Goal: Task Accomplishment & Management: Use online tool/utility

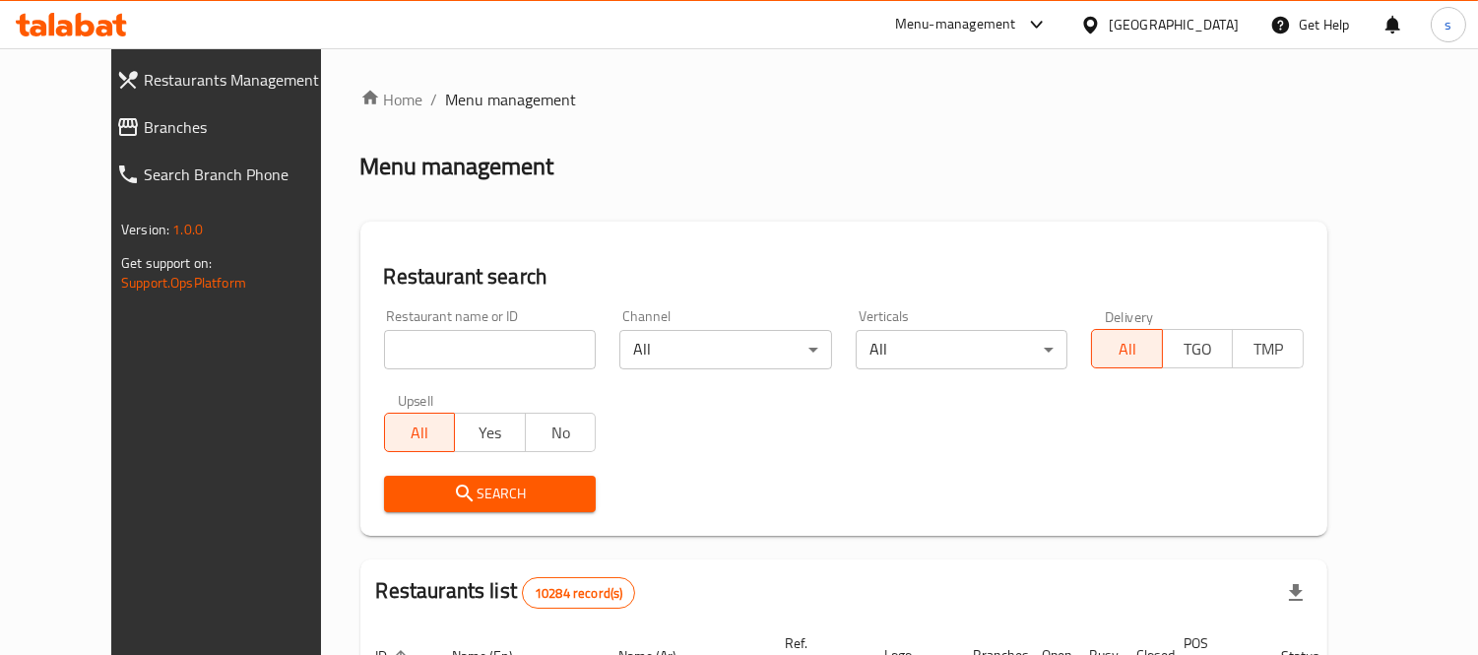
click at [144, 124] on span "Branches" at bounding box center [243, 127] width 199 height 24
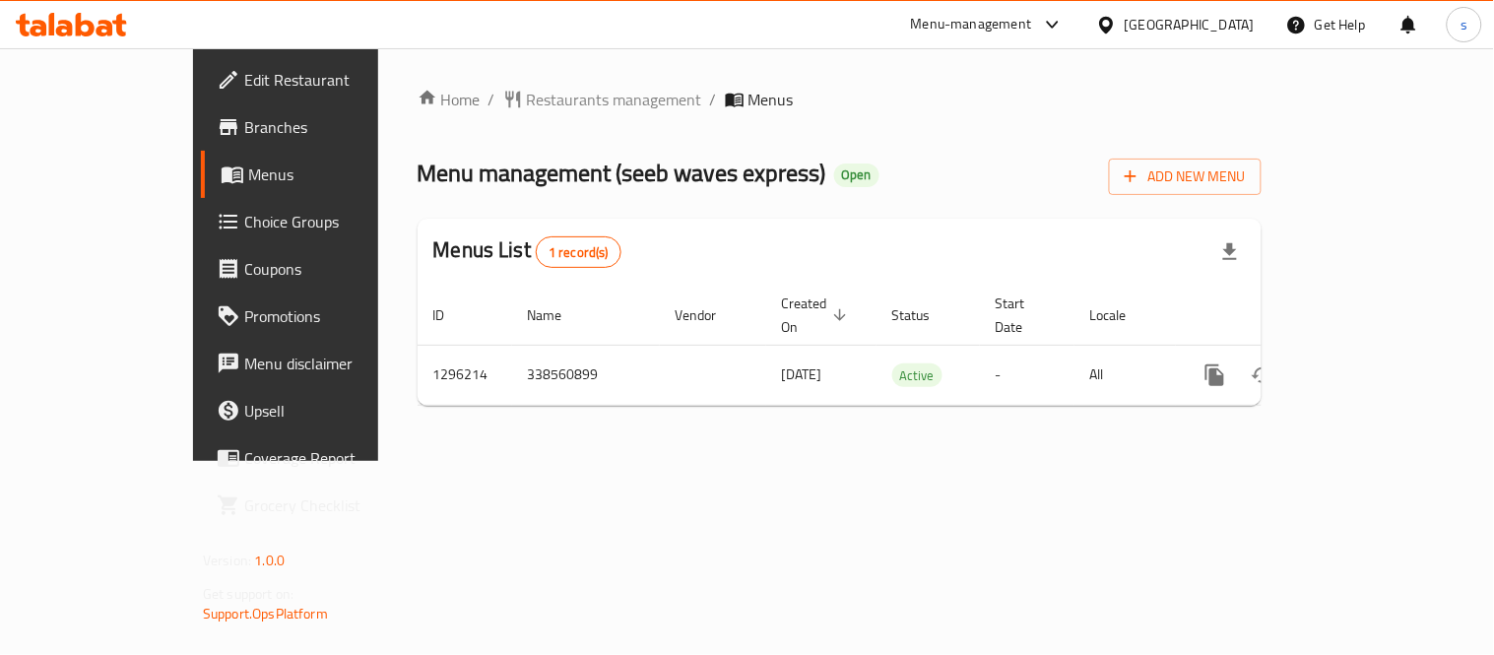
click at [1117, 27] on icon at bounding box center [1106, 25] width 21 height 21
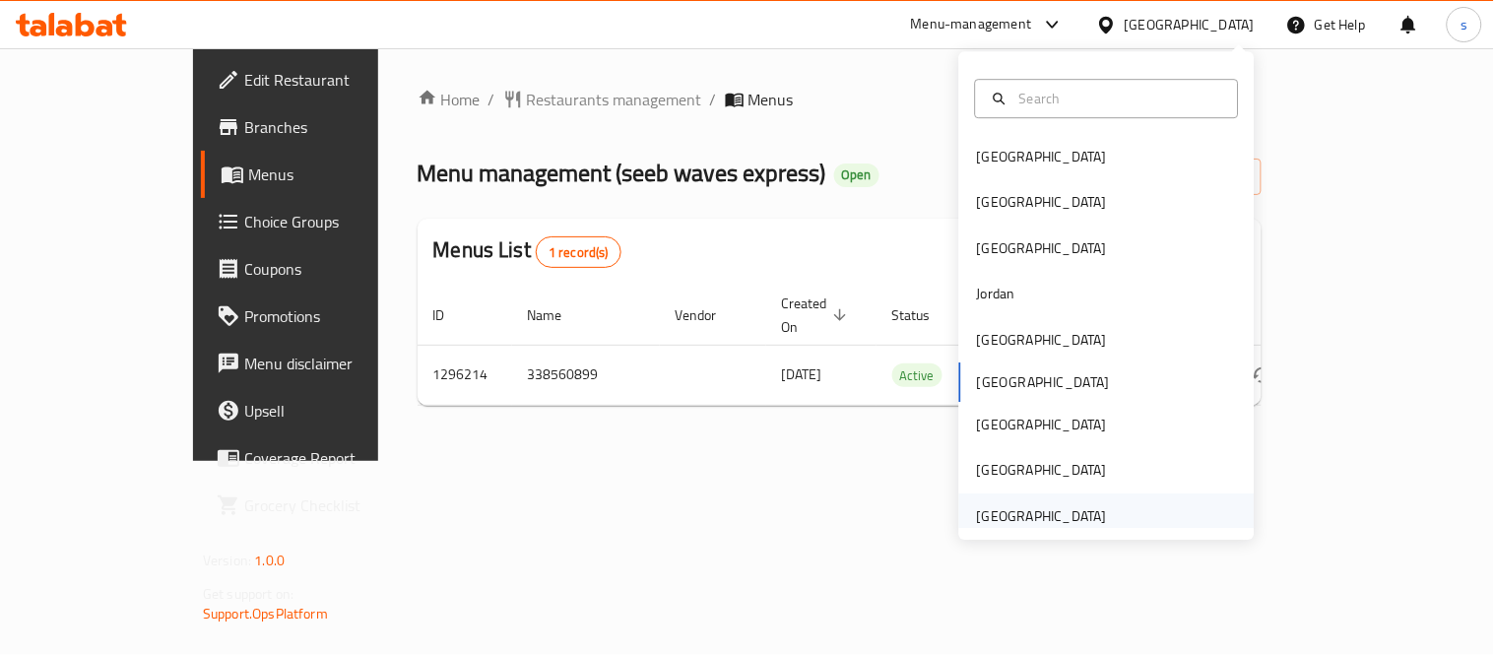
click at [1067, 506] on div "United Arab Emirates" at bounding box center [1042, 516] width 130 height 22
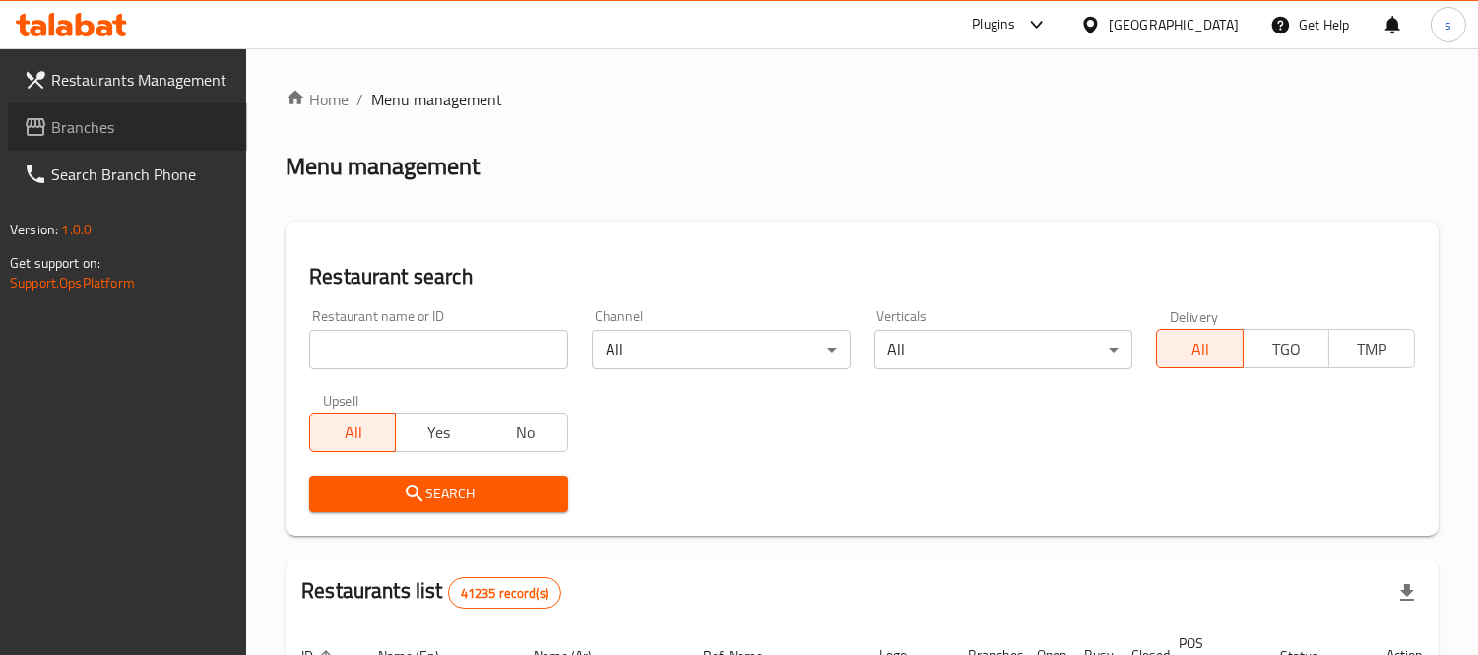
click at [60, 134] on span "Branches" at bounding box center [141, 127] width 180 height 24
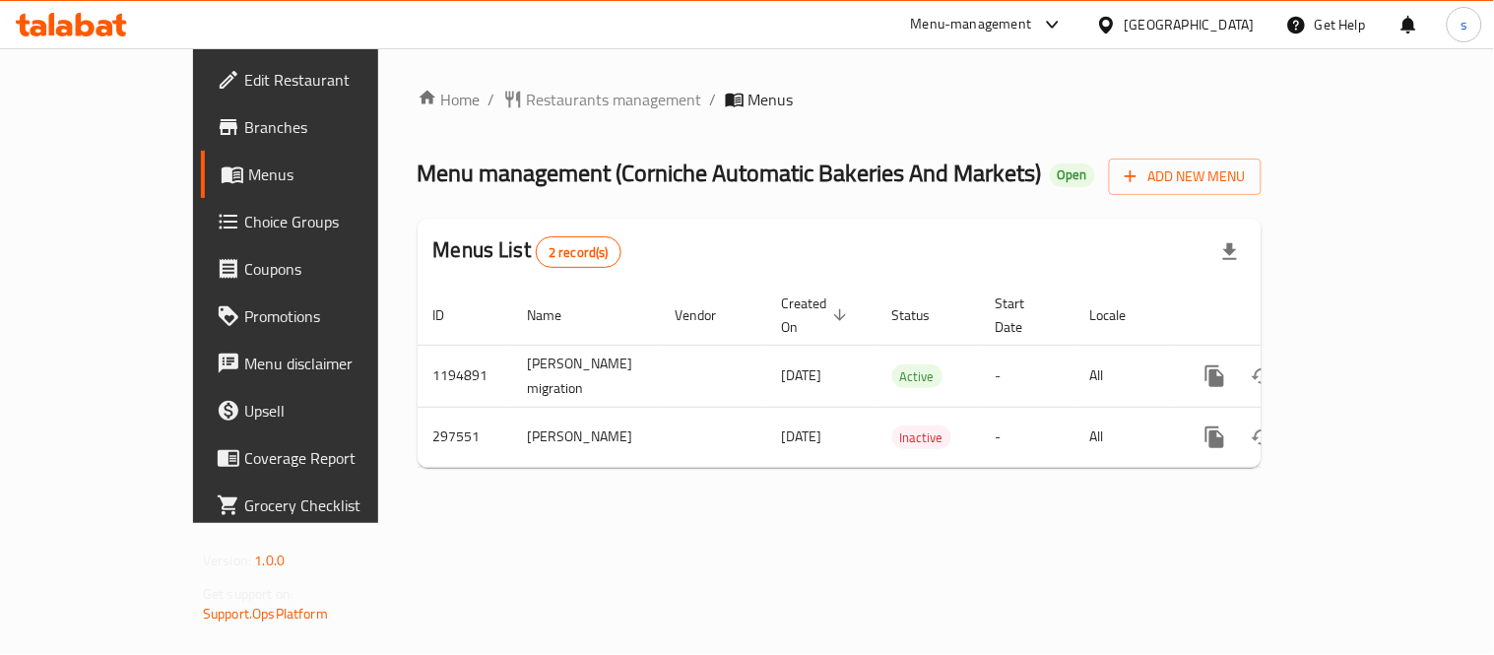
click at [1202, 21] on div "[GEOGRAPHIC_DATA]" at bounding box center [1190, 25] width 130 height 22
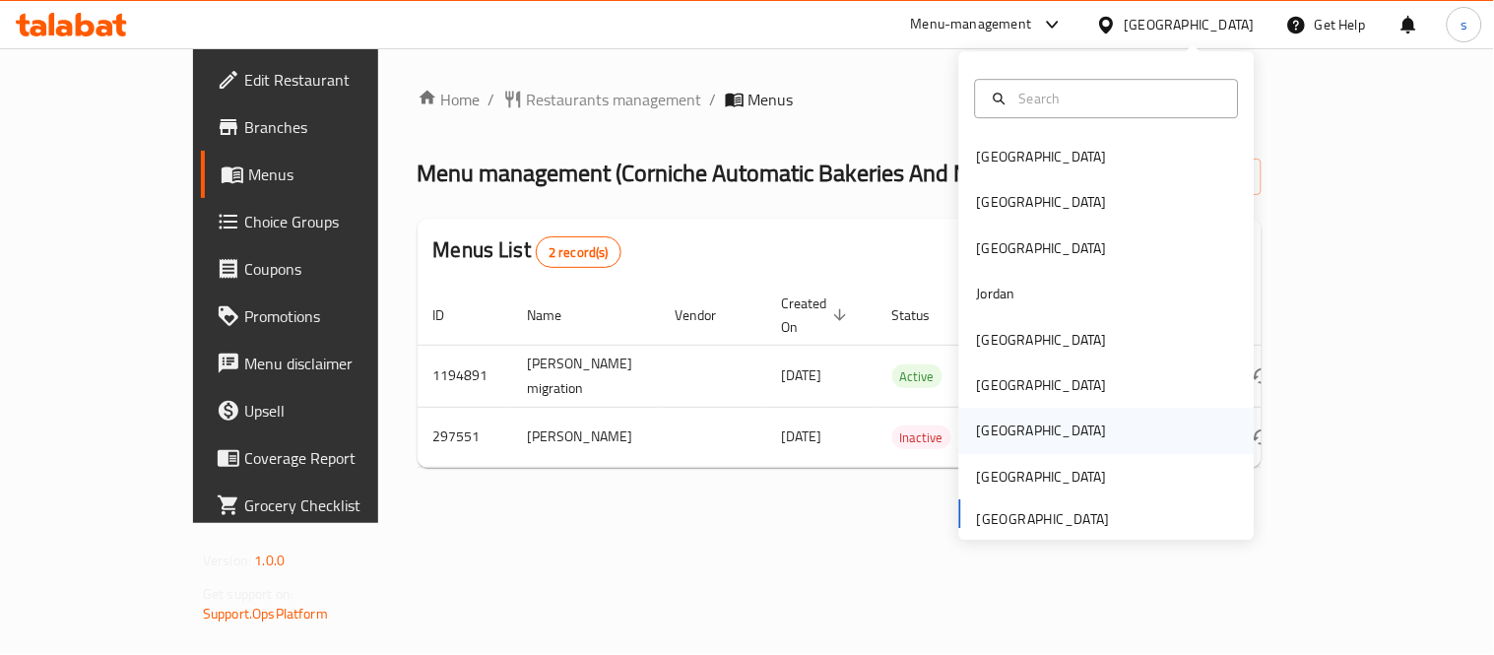
click at [980, 437] on div "[GEOGRAPHIC_DATA]" at bounding box center [1042, 431] width 130 height 22
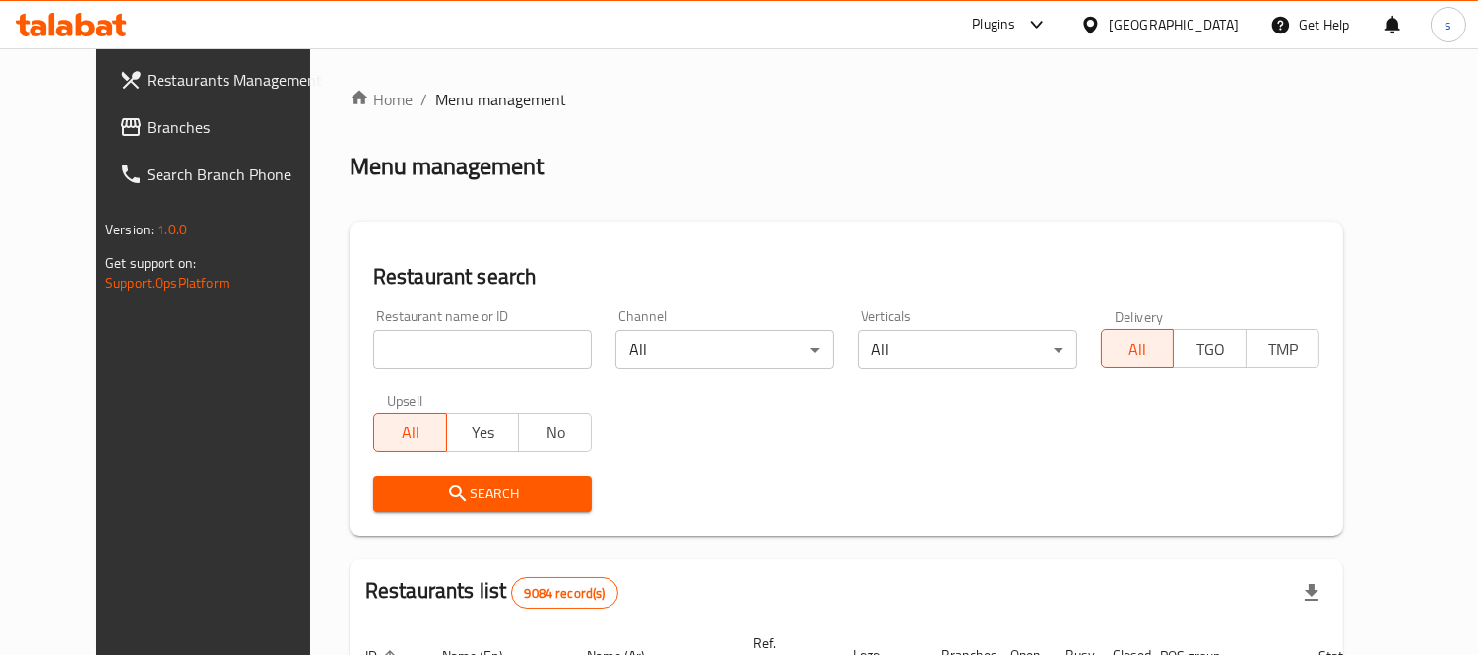
click at [147, 130] on span "Branches" at bounding box center [237, 127] width 180 height 24
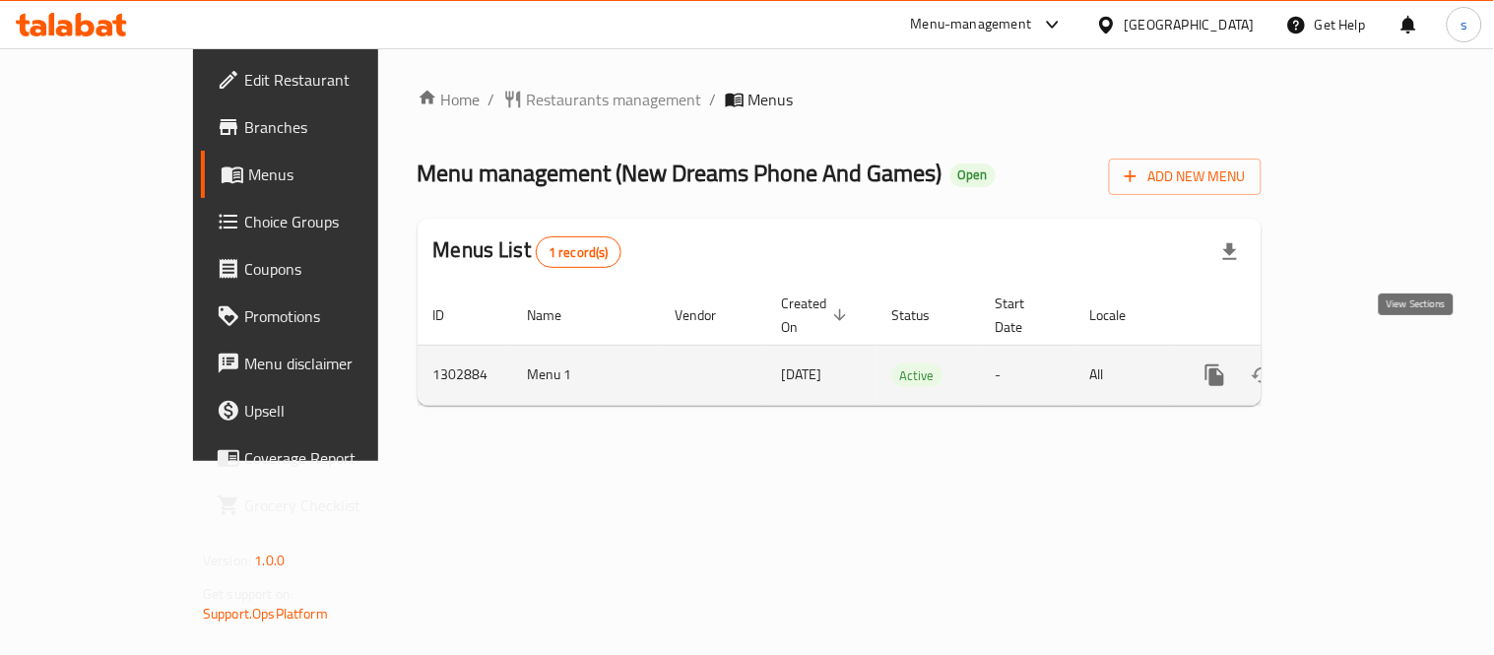
click at [1369, 363] on icon "enhanced table" at bounding box center [1357, 375] width 24 height 24
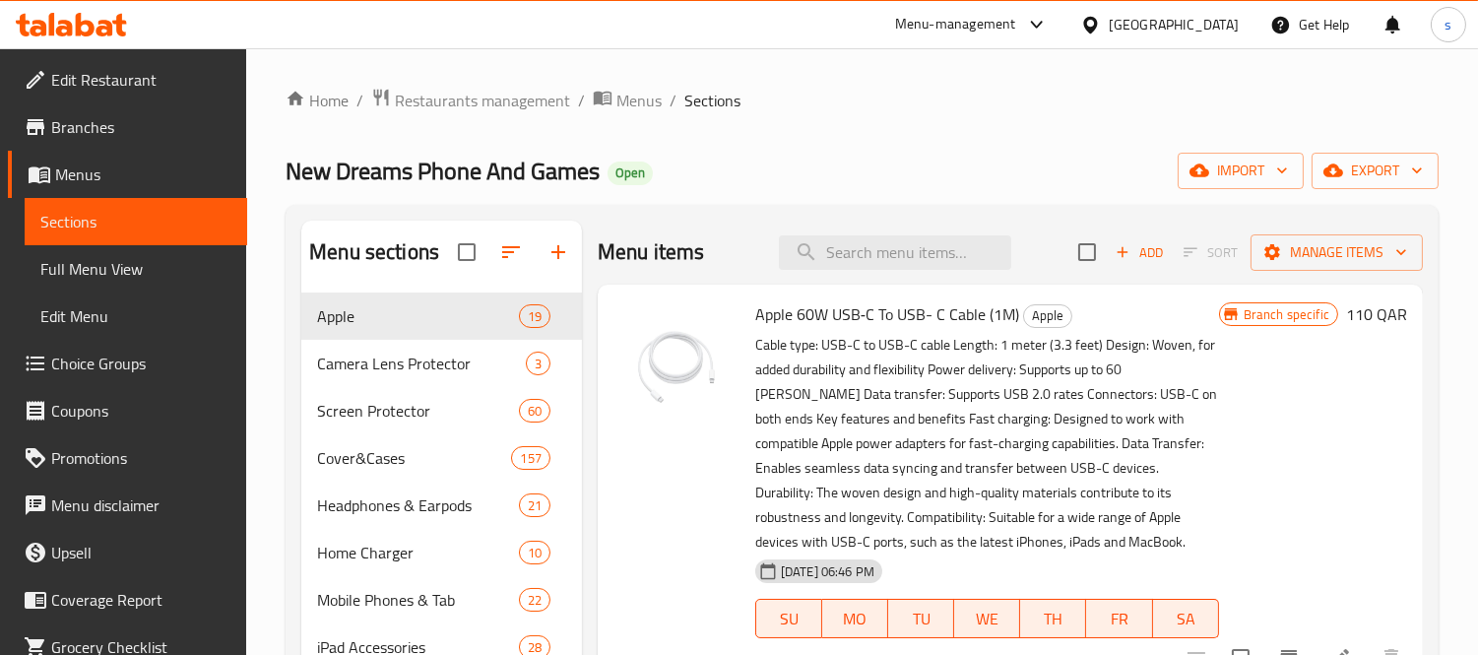
click at [871, 233] on div "Menu items Add Sort Manage items" at bounding box center [1010, 253] width 825 height 64
click at [871, 244] on input "search" at bounding box center [895, 252] width 232 height 34
paste input "Kickstand Case"
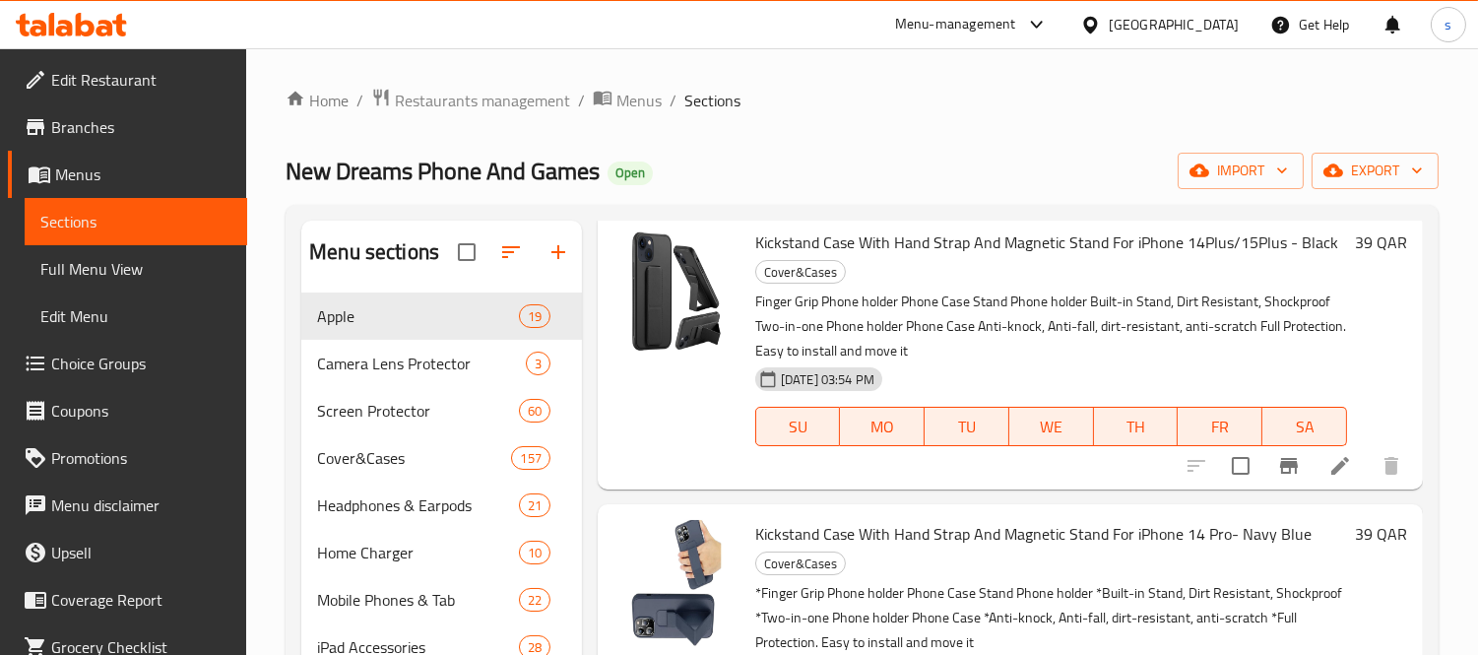
scroll to position [1659, 0]
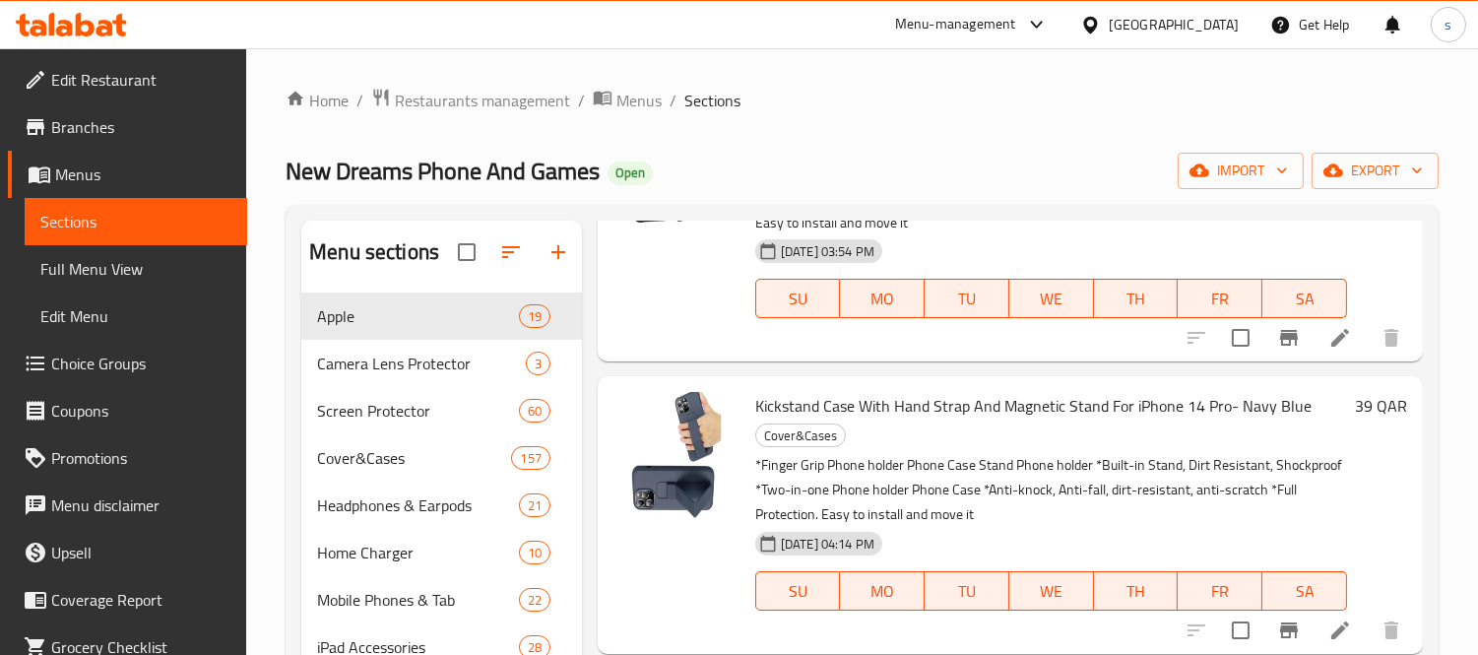
type input "Kickstand Case"
